Goal: Book appointment/travel/reservation

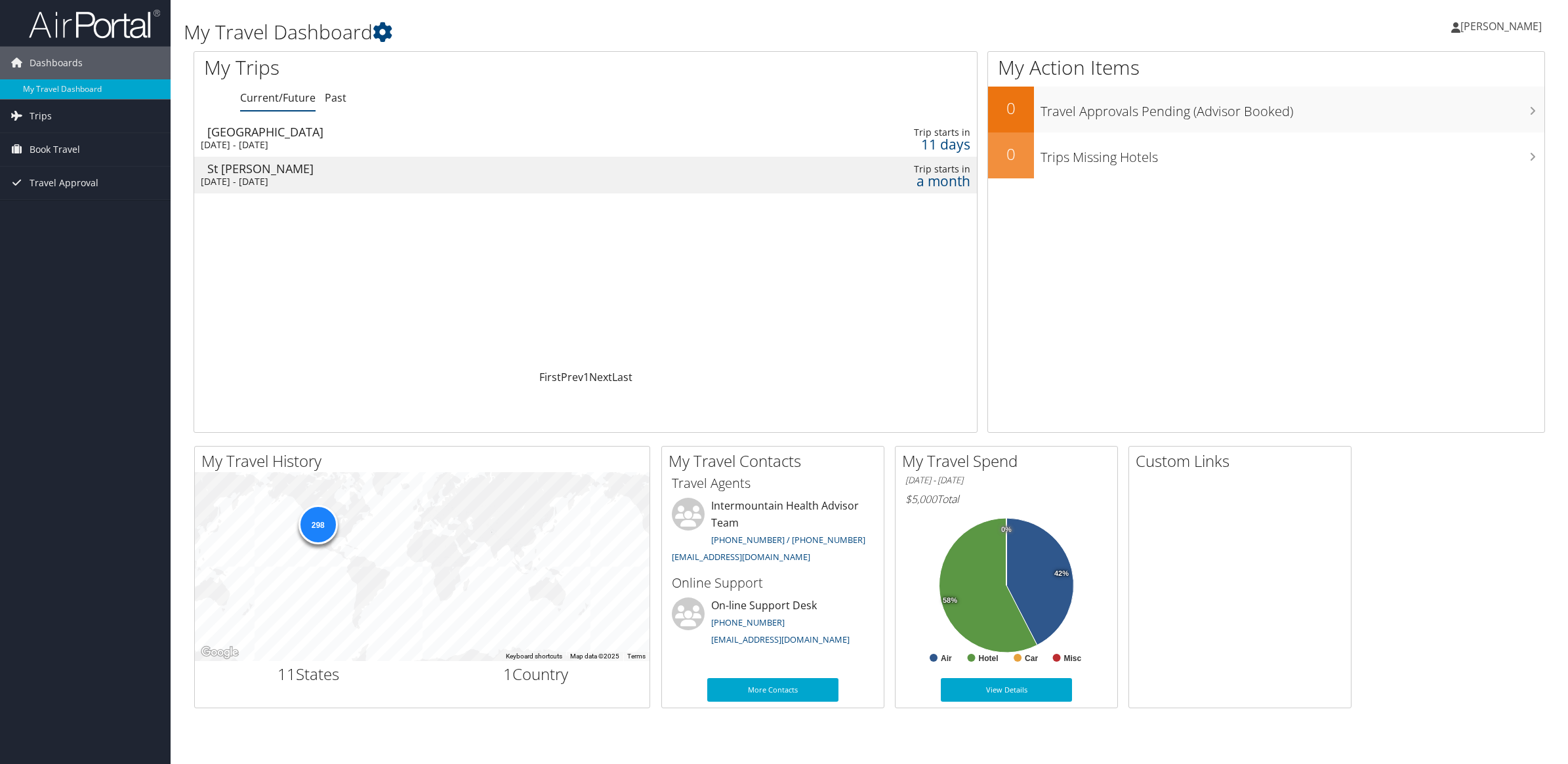
click at [273, 176] on div "[DATE] - [DATE]" at bounding box center [435, 182] width 469 height 12
click at [269, 134] on div "[GEOGRAPHIC_DATA]" at bounding box center [442, 132] width 469 height 12
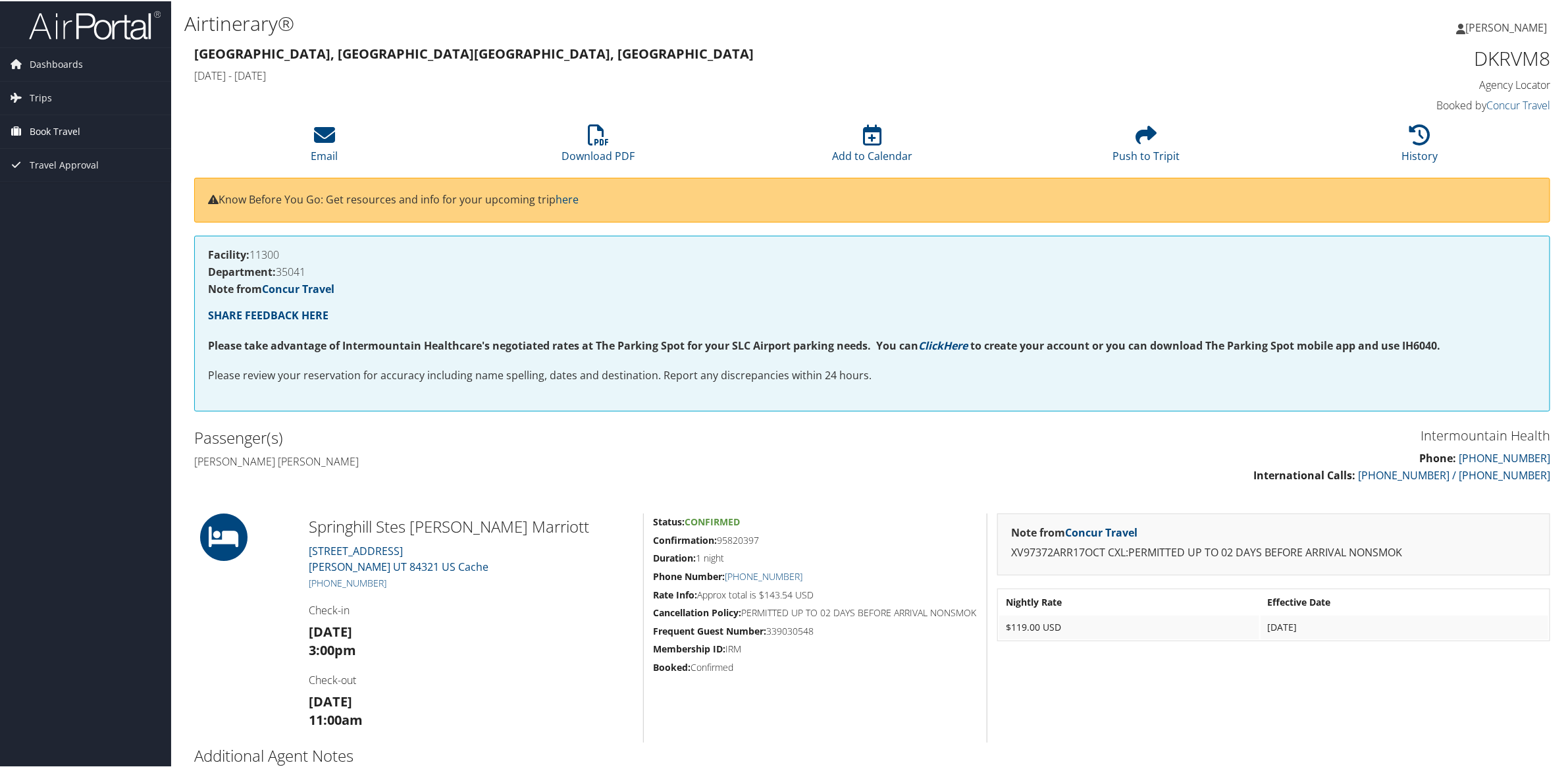
click at [60, 130] on span "Book Travel" at bounding box center [55, 130] width 51 height 33
click at [67, 192] on link "Book/Manage Online Trips" at bounding box center [86, 196] width 171 height 20
